Goal: Task Accomplishment & Management: Use online tool/utility

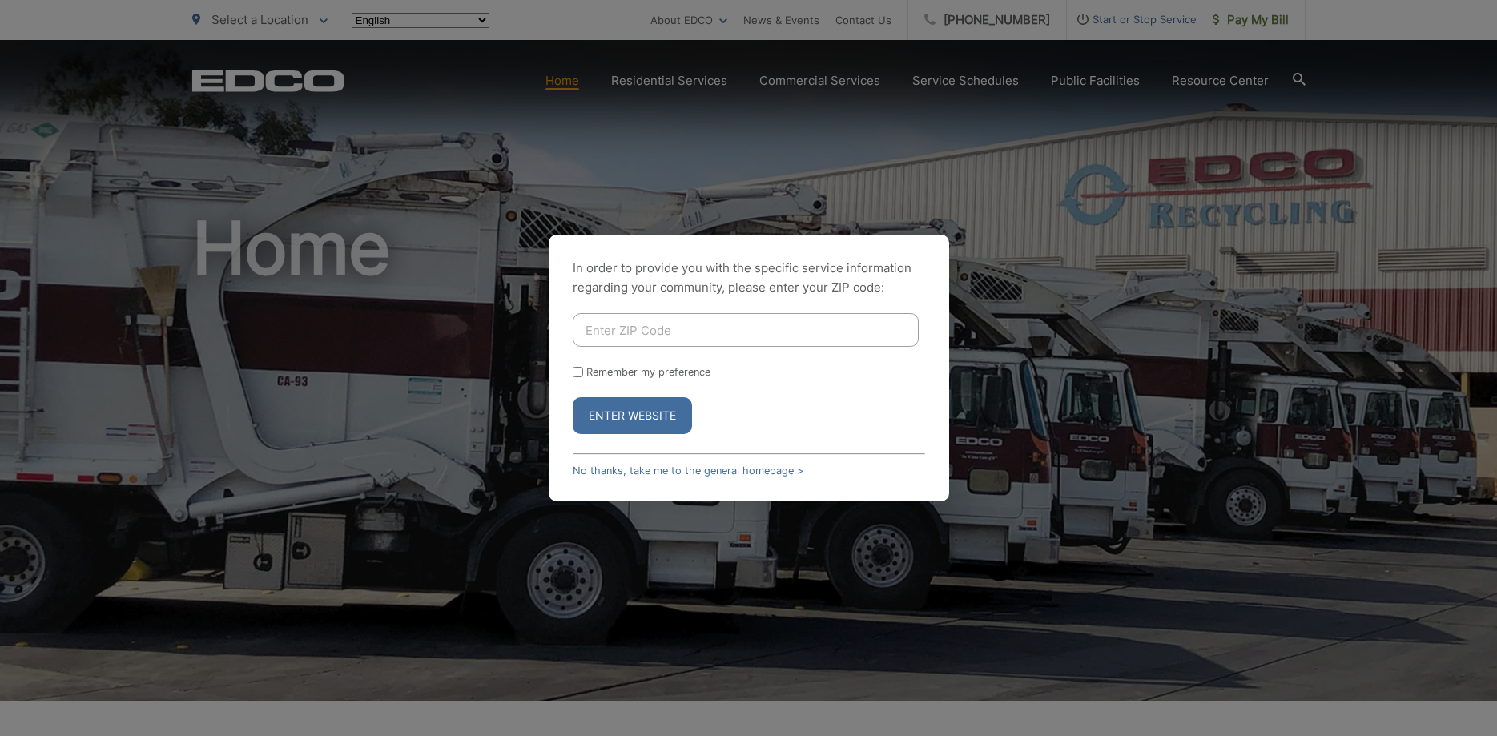
click at [761, 464] on link "No thanks, take me to the general homepage >" at bounding box center [688, 470] width 231 height 12
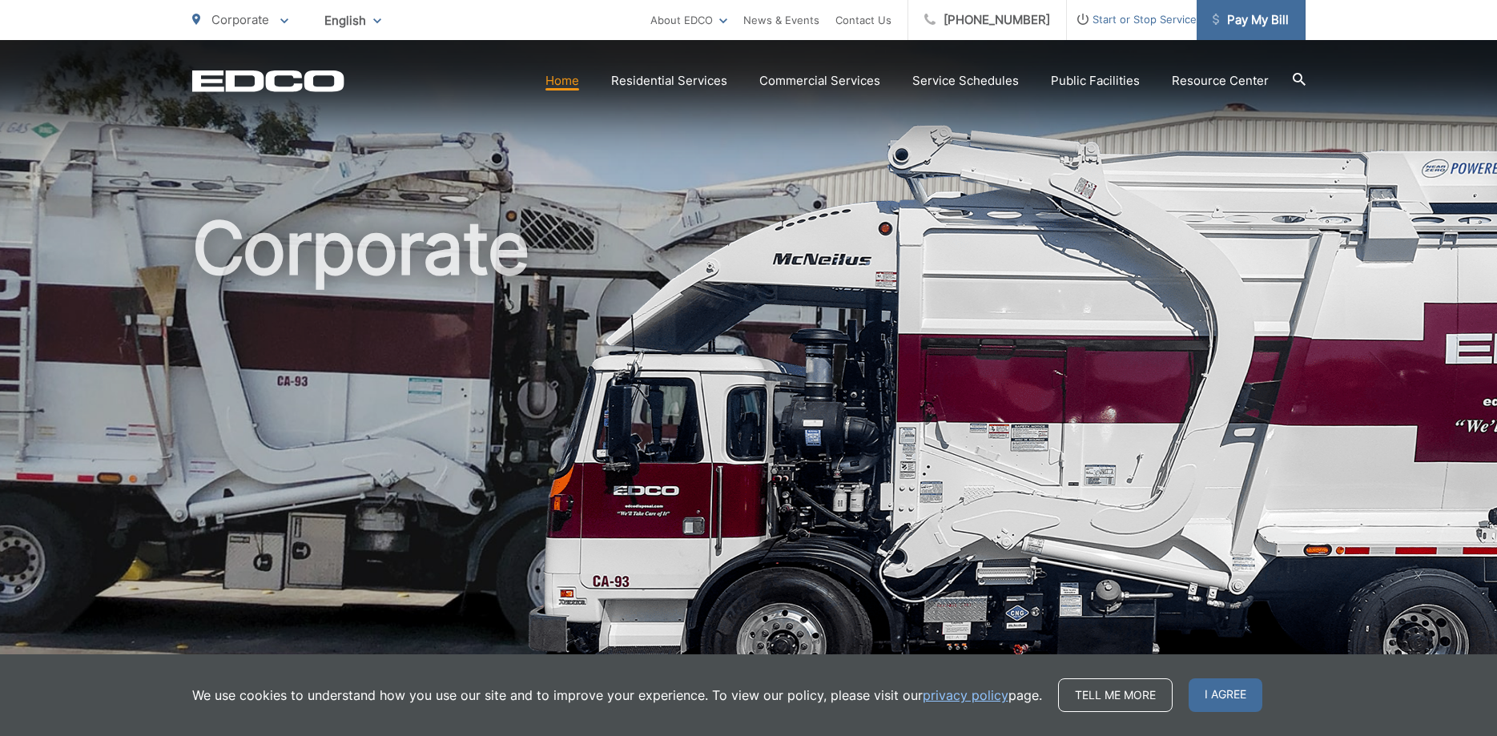
click at [1265, 26] on span "Pay My Bill" at bounding box center [1250, 19] width 76 height 19
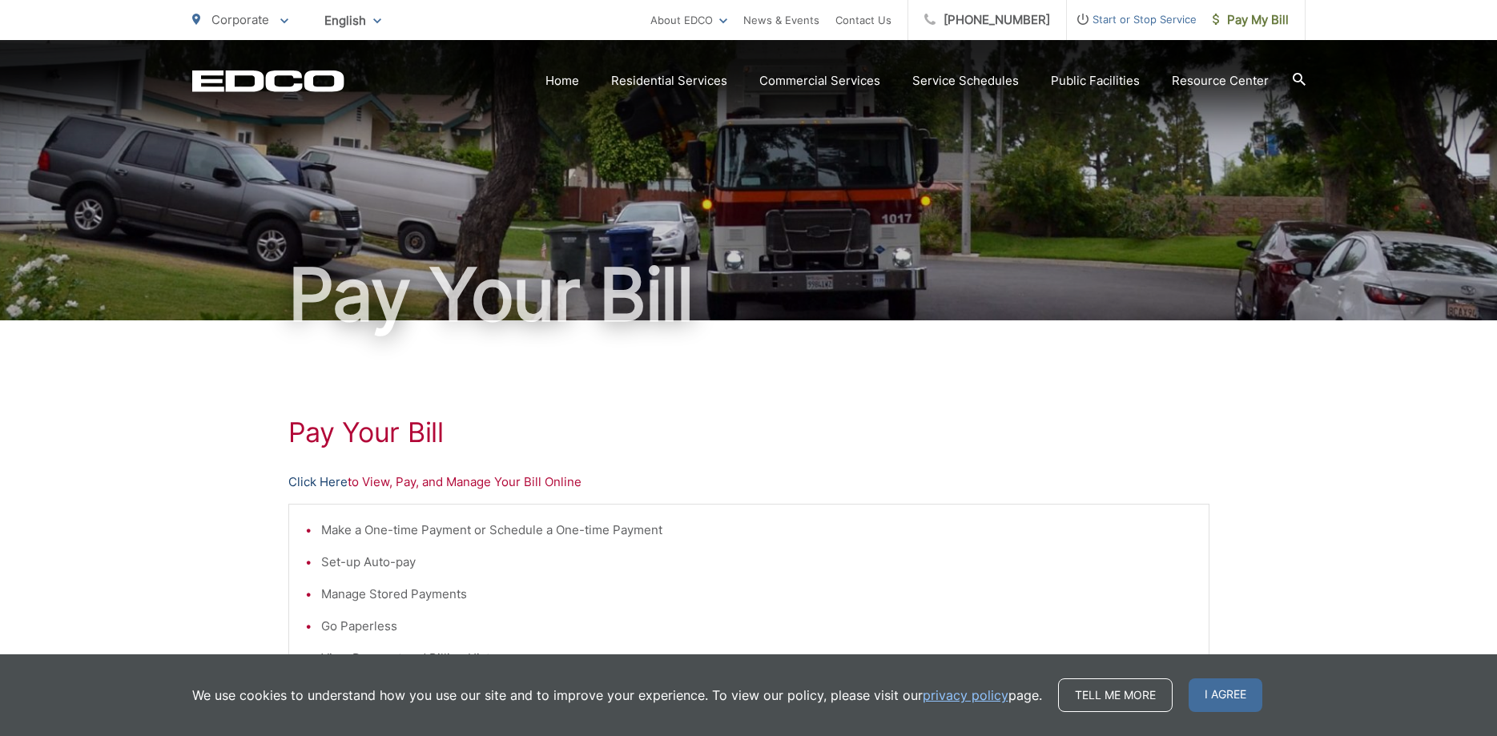
click at [332, 485] on link "Click Here" at bounding box center [317, 482] width 59 height 19
